Goal: Transaction & Acquisition: Purchase product/service

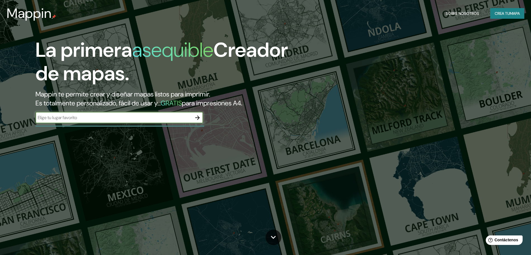
click at [196, 118] on icon "button" at bounding box center [197, 117] width 7 height 7
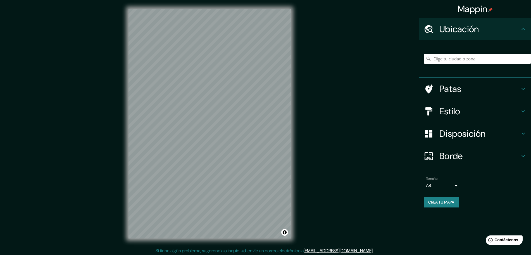
click at [425, 52] on div at bounding box center [477, 59] width 107 height 28
click at [425, 59] on input "Elige tu ciudad o zona" at bounding box center [477, 59] width 107 height 10
type input "[GEOGRAPHIC_DATA], [GEOGRAPHIC_DATA], [GEOGRAPHIC_DATA]"
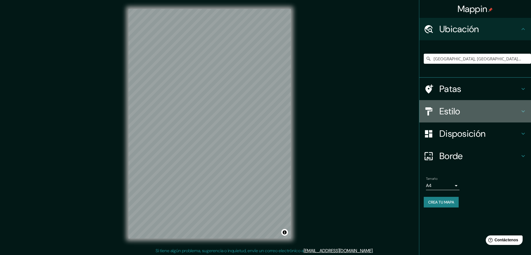
click at [425, 112] on font "Estilo" at bounding box center [450, 111] width 21 height 12
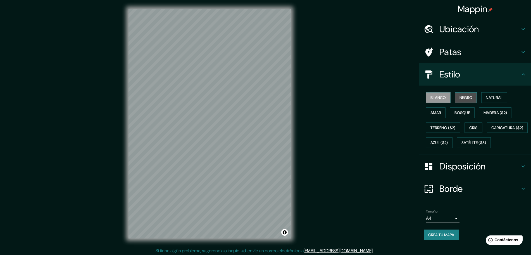
click at [425, 98] on font "Negro" at bounding box center [466, 97] width 13 height 5
click at [425, 97] on div "Blanco Negro Natural Amar Bosque Madera ($2) Terreno ($2) Gris Caricatura ($2) …" at bounding box center [477, 120] width 107 height 60
click at [425, 98] on button "Natural" at bounding box center [495, 97] width 26 height 11
click at [425, 111] on font "Amar" at bounding box center [436, 112] width 11 height 5
click at [425, 100] on font "Blanco" at bounding box center [439, 97] width 16 height 7
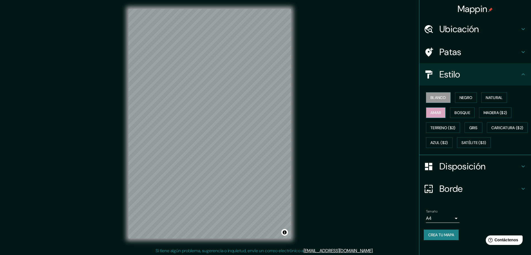
click at [425, 110] on button "Amar" at bounding box center [436, 112] width 20 height 11
click at [425, 99] on button "Negro" at bounding box center [466, 97] width 22 height 11
click at [425, 99] on button "Natural" at bounding box center [495, 97] width 26 height 11
click at [425, 96] on font "Blanco" at bounding box center [439, 97] width 16 height 5
click at [425, 122] on button "Terreno ($2)" at bounding box center [443, 127] width 34 height 11
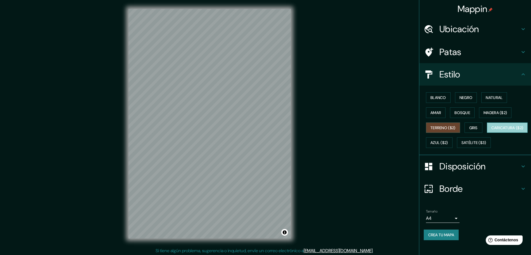
drag, startPoint x: 444, startPoint y: 144, endPoint x: 446, endPoint y: 139, distance: 5.4
click at [425, 130] on font "Caricatura ($2)" at bounding box center [508, 127] width 32 height 5
click at [425, 128] on font "Gris" at bounding box center [474, 127] width 8 height 5
click at [425, 149] on div "Blanco Negro Natural Amar Bosque Madera ($2) Terreno ($2) Gris Caricatura ($2) …" at bounding box center [477, 120] width 107 height 60
click at [425, 147] on div "Blanco Negro Natural Amar Bosque Madera ($2) Terreno ($2) Gris Caricatura ($2) …" at bounding box center [477, 120] width 107 height 60
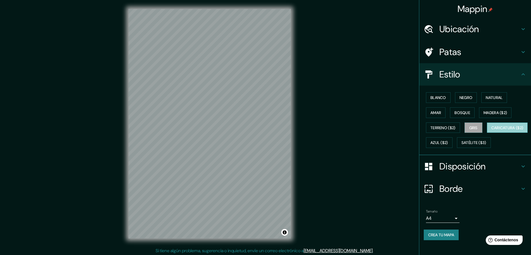
click at [425, 130] on font "Caricatura ($2)" at bounding box center [508, 127] width 32 height 5
click at [425, 141] on button "Azul ($2)" at bounding box center [439, 142] width 27 height 11
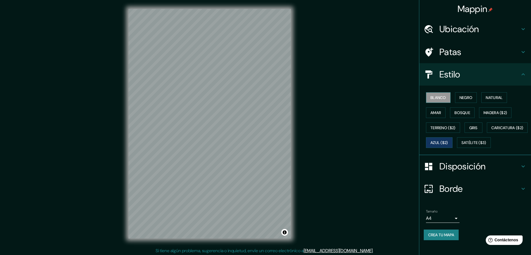
click at [425, 101] on button "Blanco" at bounding box center [438, 97] width 25 height 11
click at [425, 204] on button "Crea tu mapa" at bounding box center [441, 234] width 35 height 11
